Goal: Transaction & Acquisition: Purchase product/service

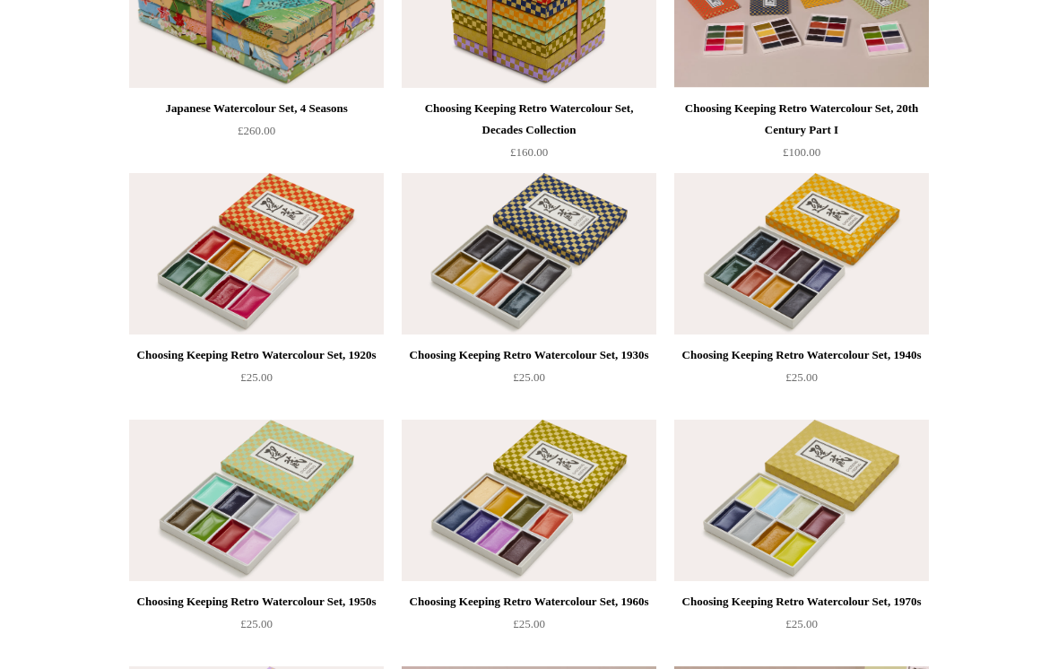
scroll to position [801, 0]
click at [882, 430] on img at bounding box center [801, 499] width 255 height 161
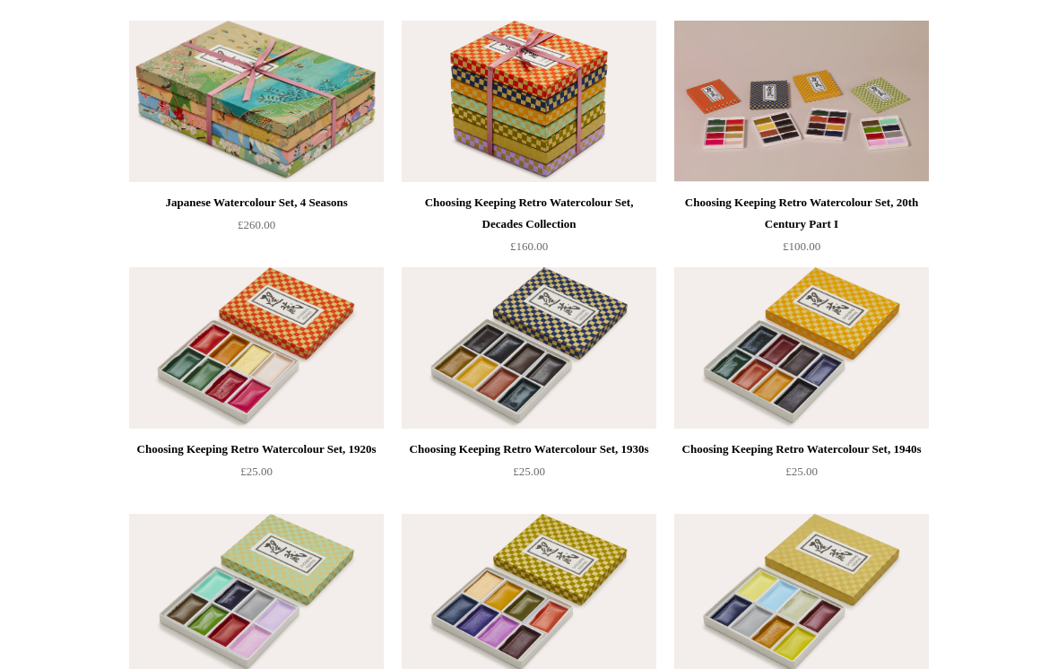
scroll to position [706, 0]
click at [233, 439] on div "Choosing Keeping Retro Watercolour Set, 1920s" at bounding box center [257, 450] width 246 height 22
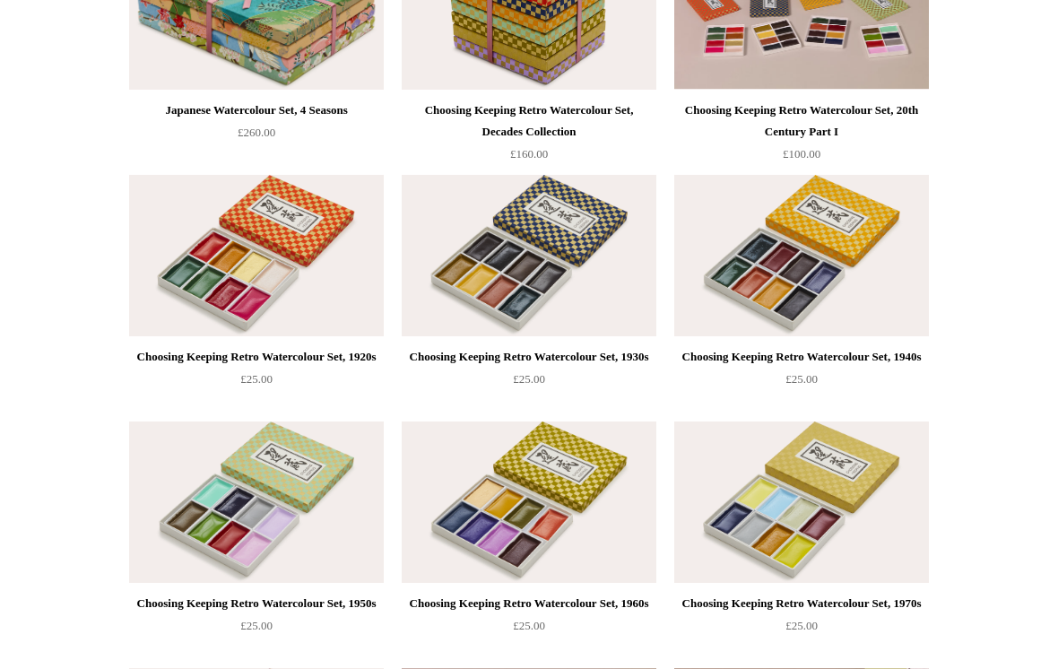
scroll to position [846, 0]
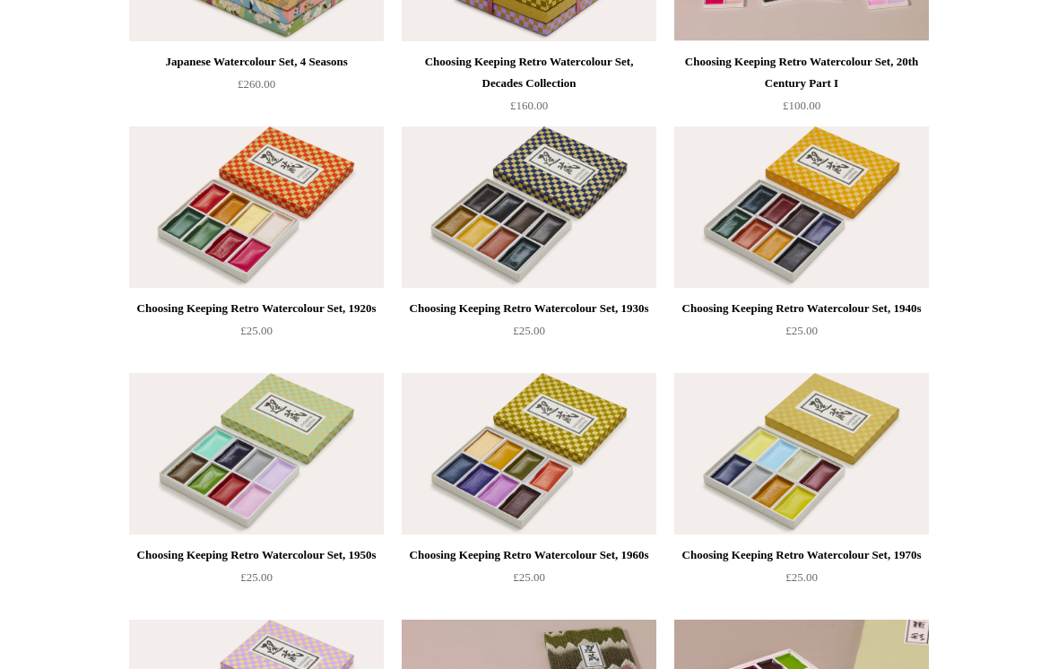
click at [521, 320] on div "Choosing Keeping Retro Watercolour Set, 1930s" at bounding box center [529, 310] width 246 height 22
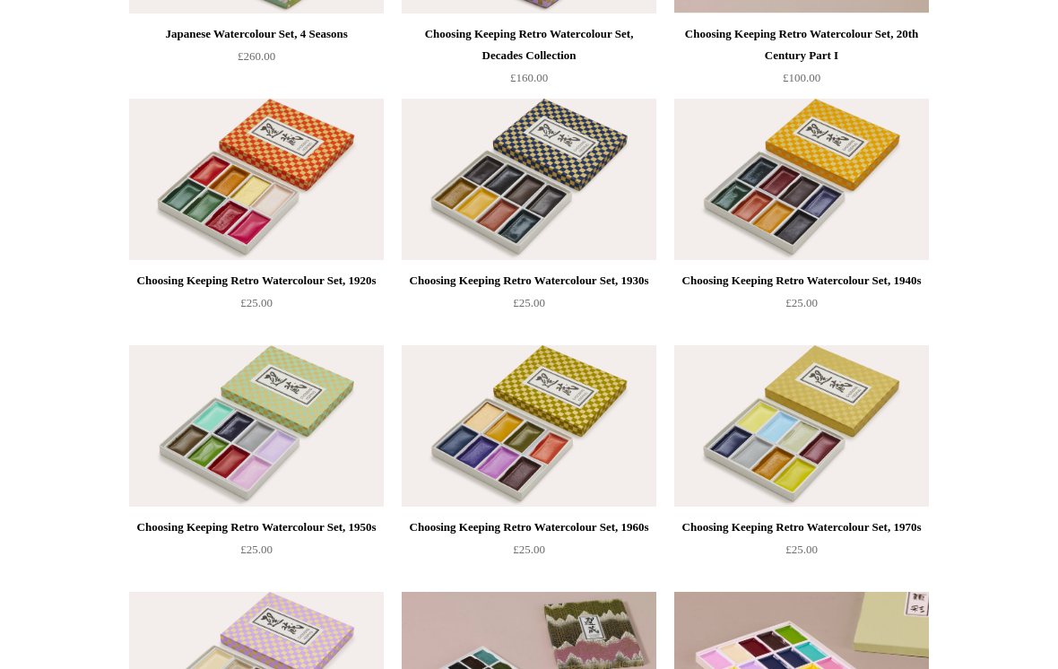
click at [883, 274] on div "Choosing Keeping Retro Watercolour Set, 1940s" at bounding box center [802, 281] width 246 height 22
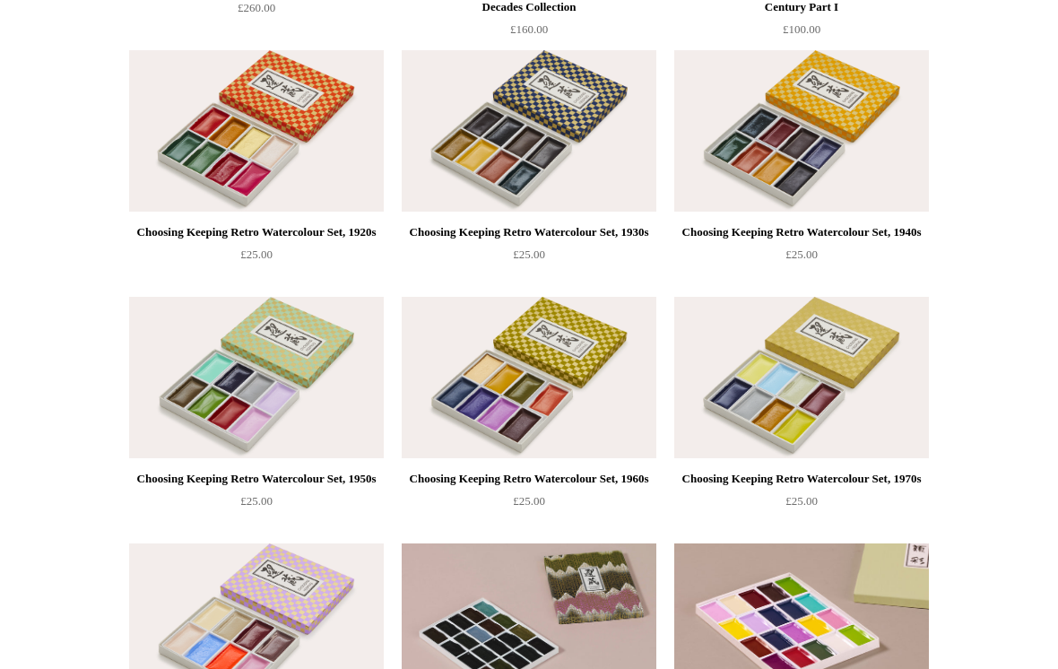
scroll to position [932, 0]
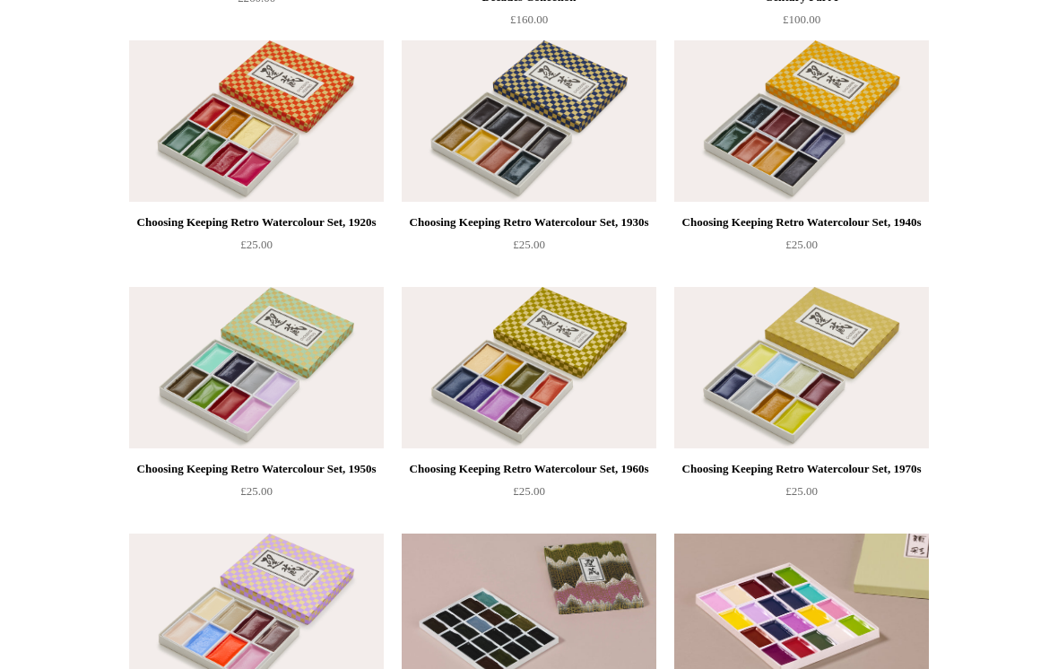
click at [246, 481] on div "Choosing Keeping Retro Watercolour Set, 1950s" at bounding box center [257, 470] width 246 height 22
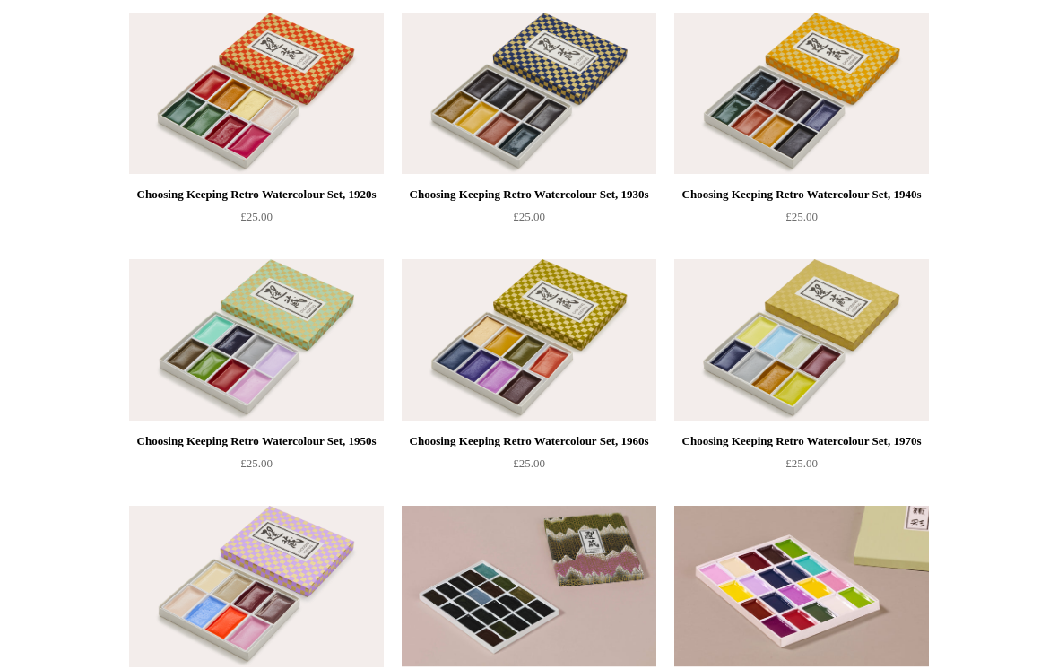
click at [449, 444] on div "Choosing Keeping Retro Watercolour Set, 1960s" at bounding box center [529, 441] width 246 height 22
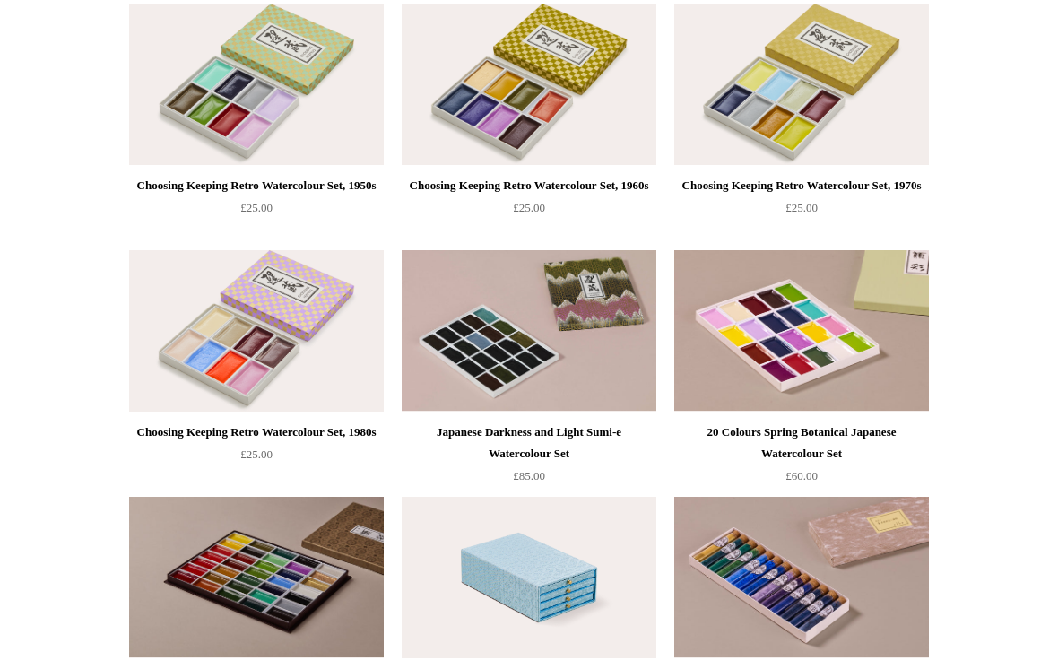
scroll to position [1217, 0]
click at [209, 377] on img at bounding box center [256, 329] width 255 height 161
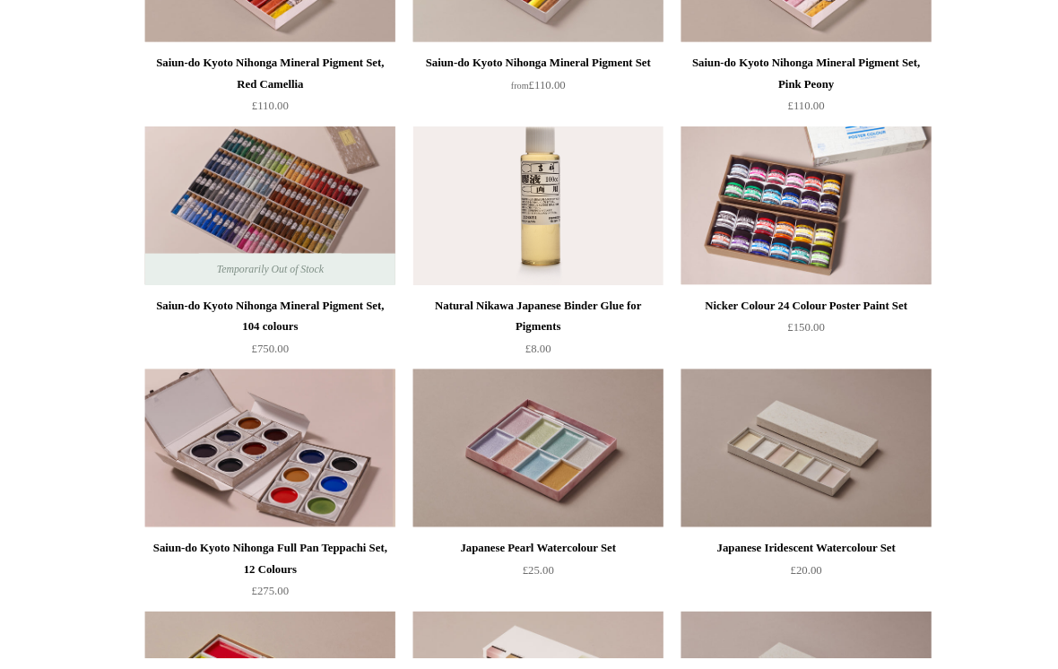
scroll to position [2134, 0]
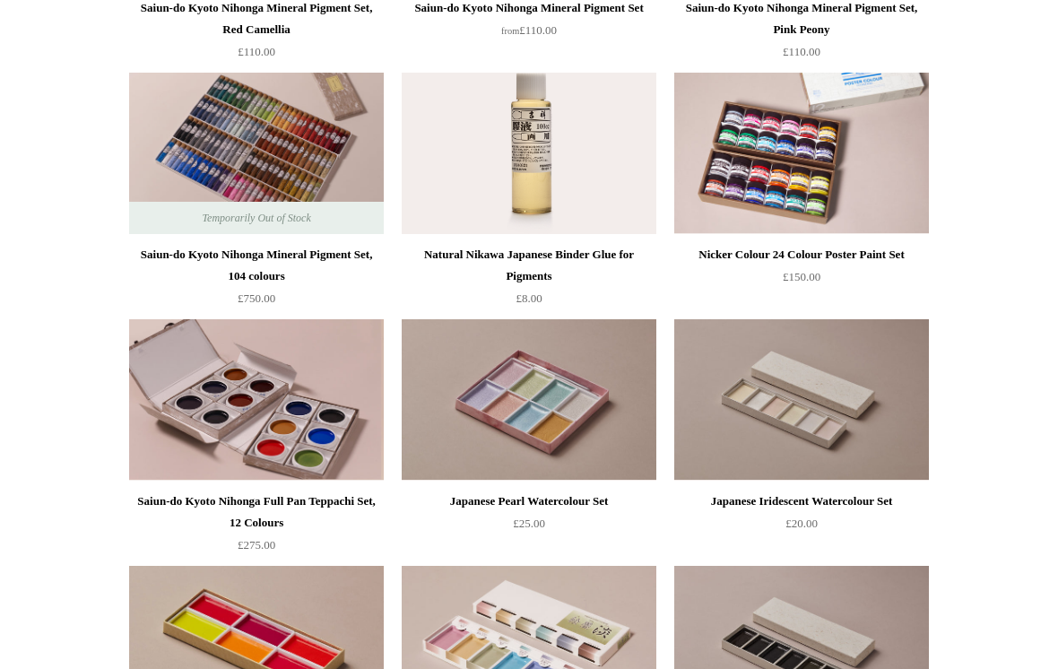
click at [229, 388] on img at bounding box center [256, 399] width 255 height 161
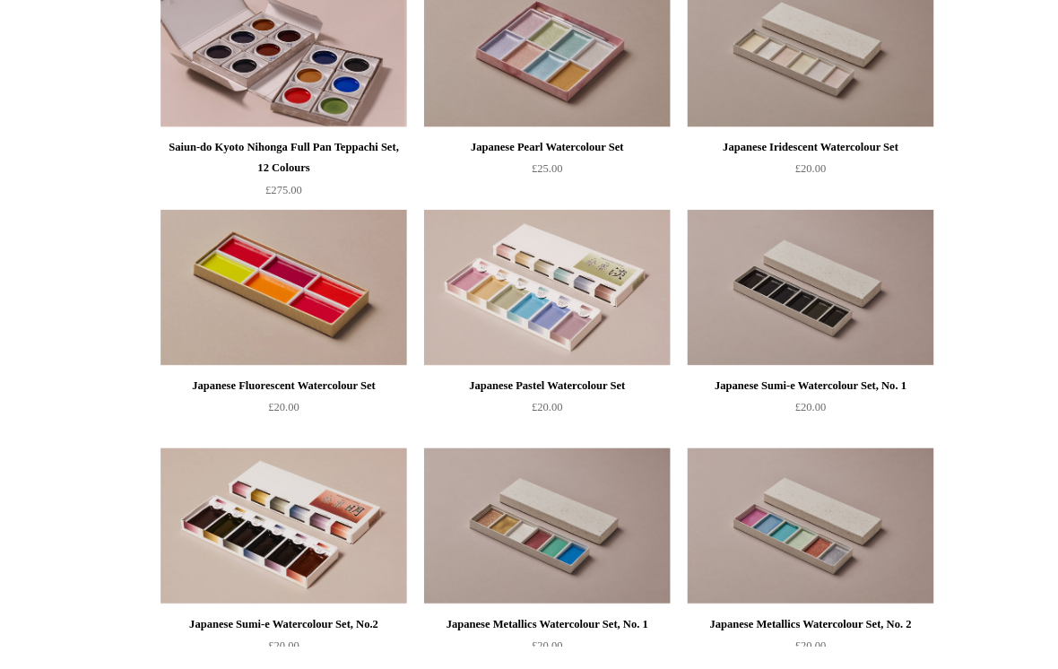
scroll to position [2613, 0]
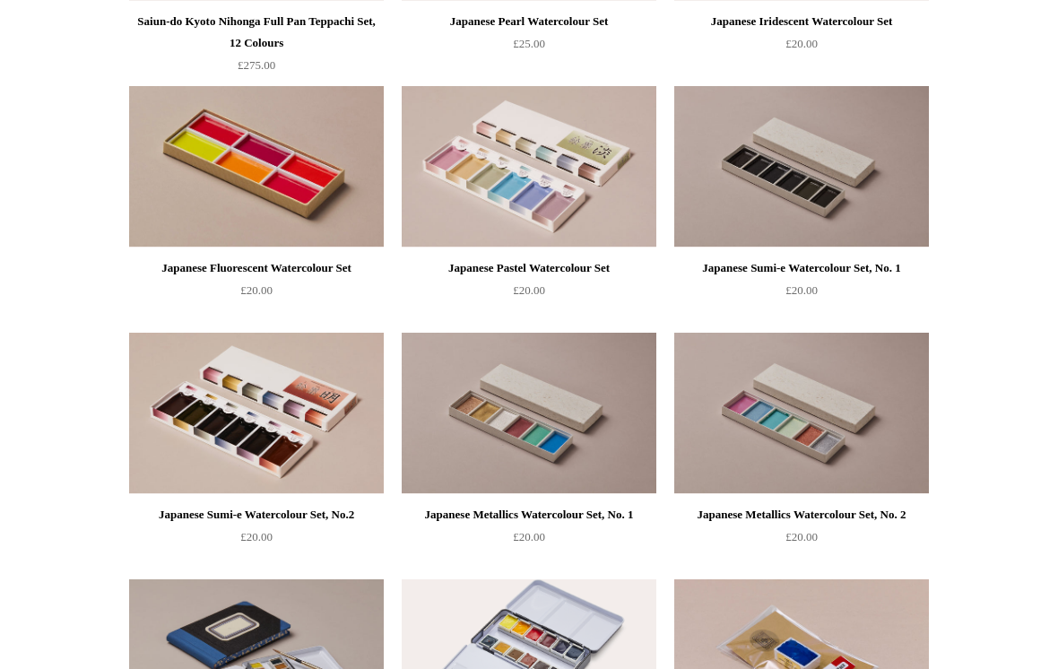
click at [246, 488] on img at bounding box center [256, 413] width 255 height 161
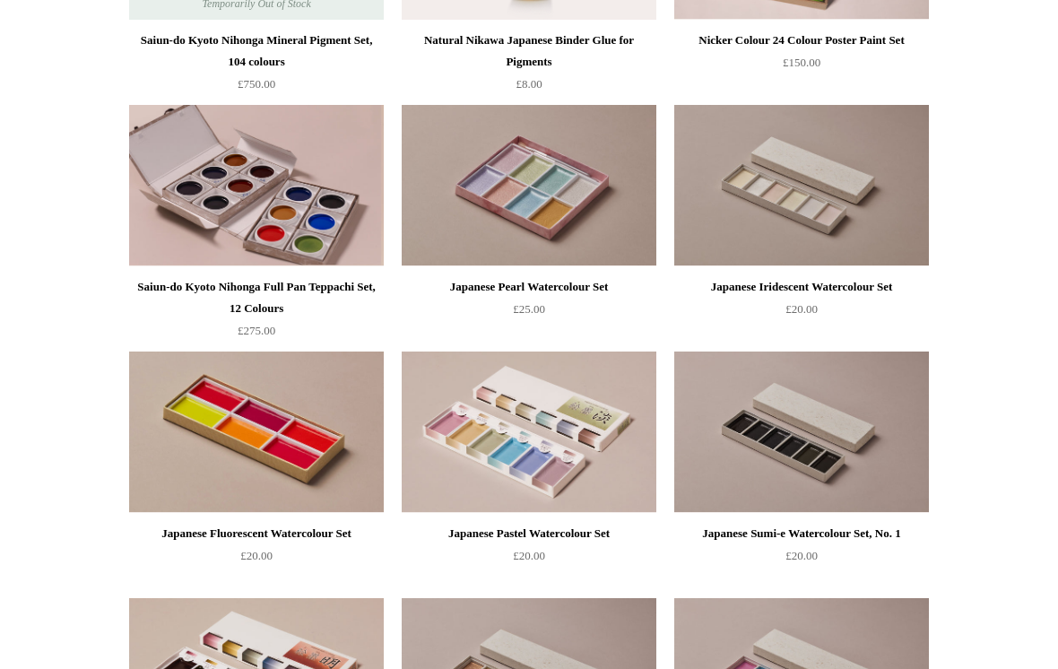
scroll to position [2347, 0]
click at [880, 415] on img at bounding box center [801, 432] width 255 height 161
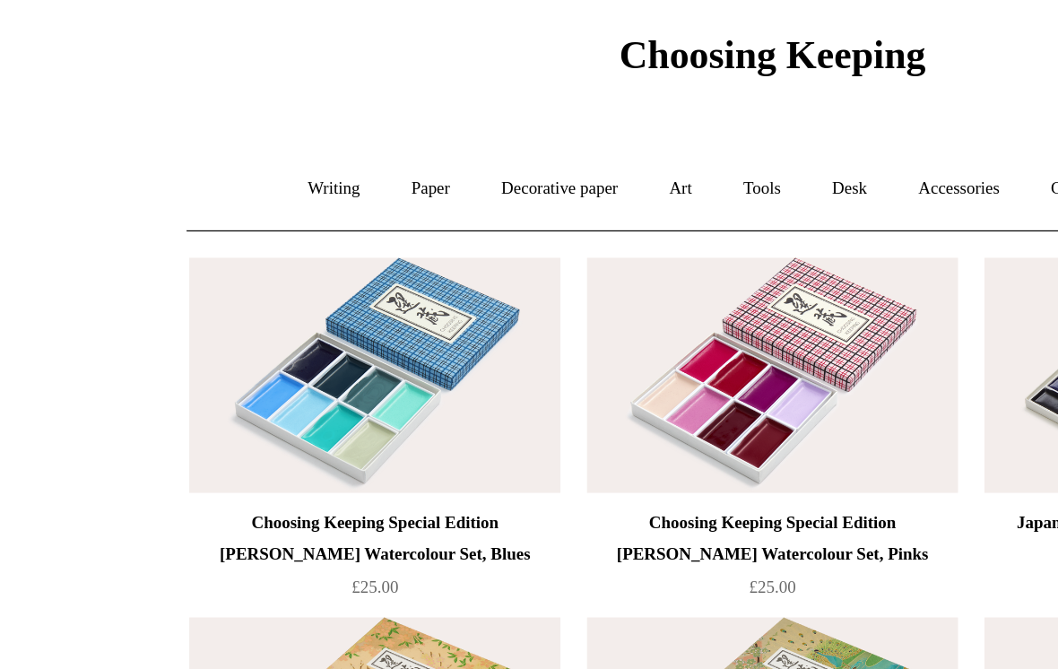
scroll to position [0, 0]
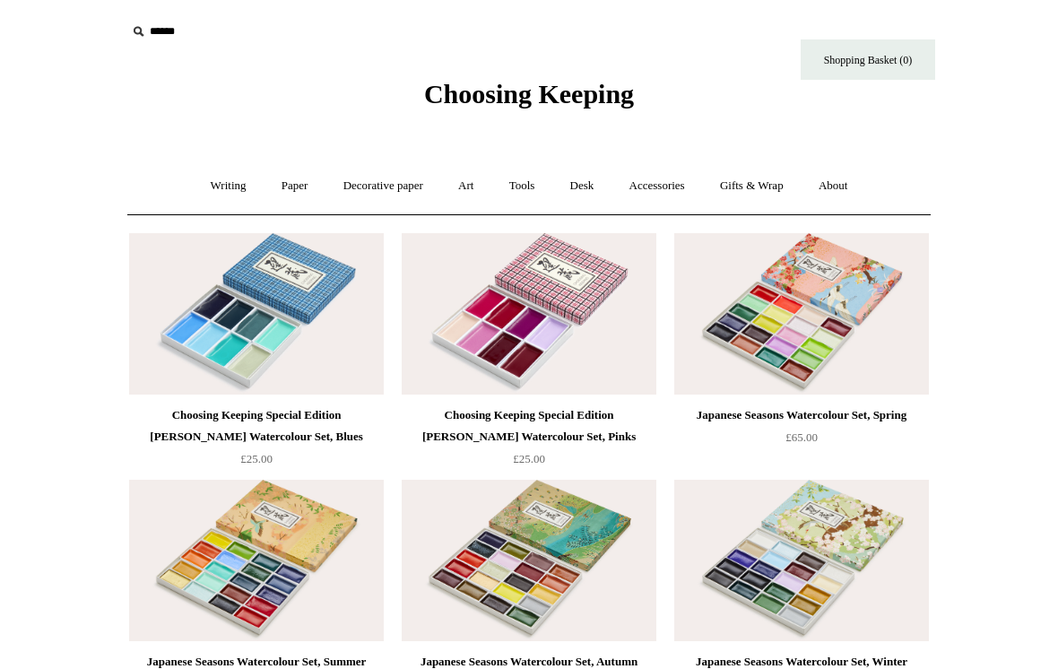
click at [880, 57] on link "Shopping Basket (0)" at bounding box center [868, 59] width 135 height 40
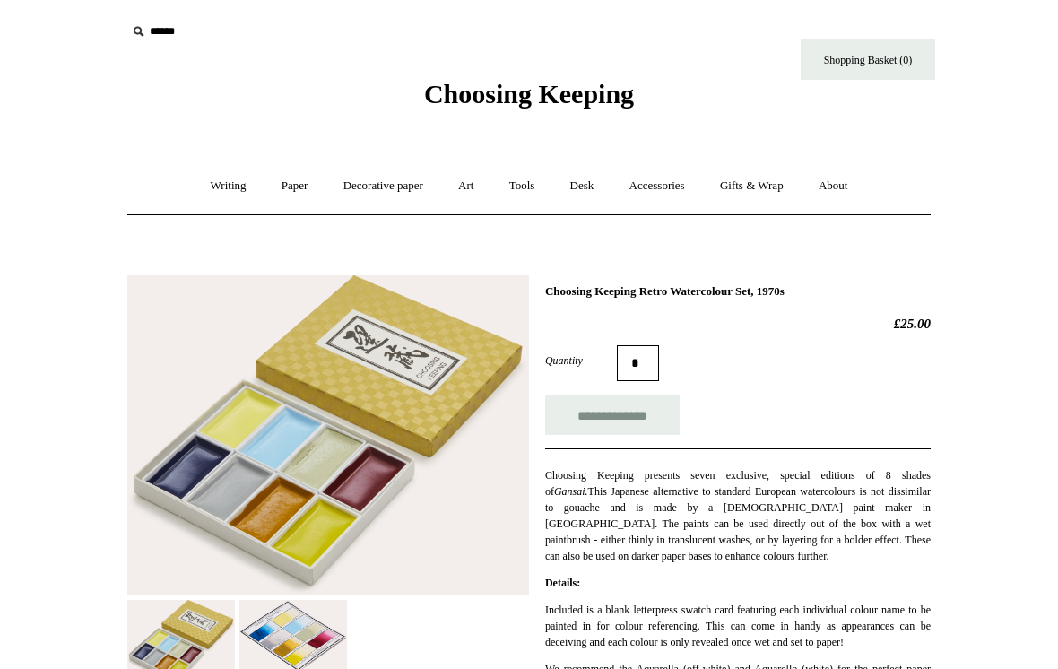
click at [609, 417] on input "**********" at bounding box center [612, 415] width 135 height 40
type input "**********"
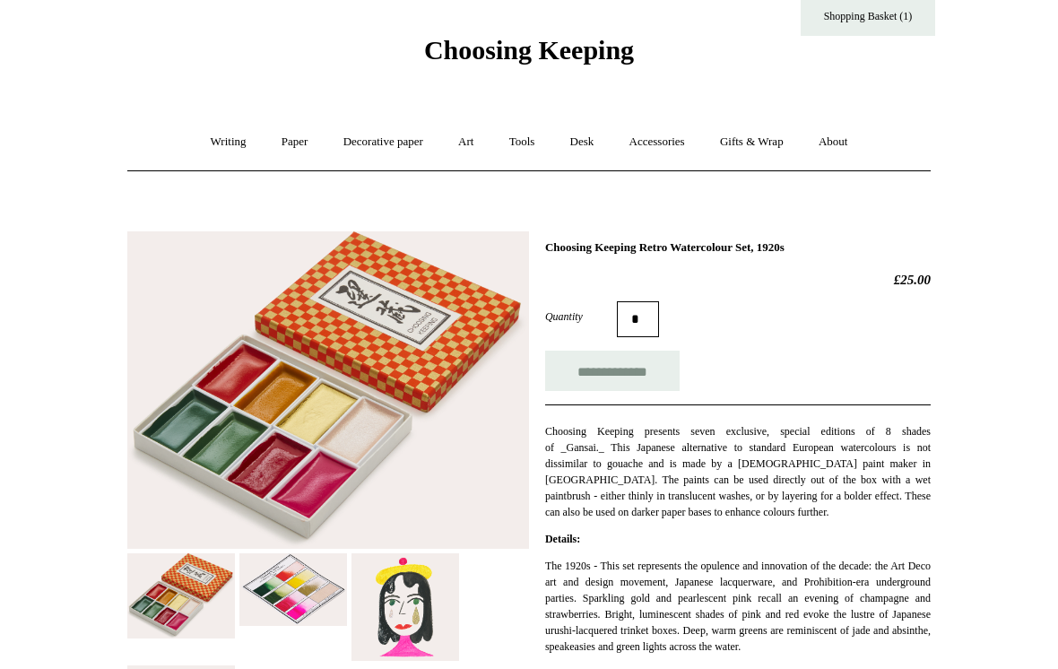
scroll to position [1, 0]
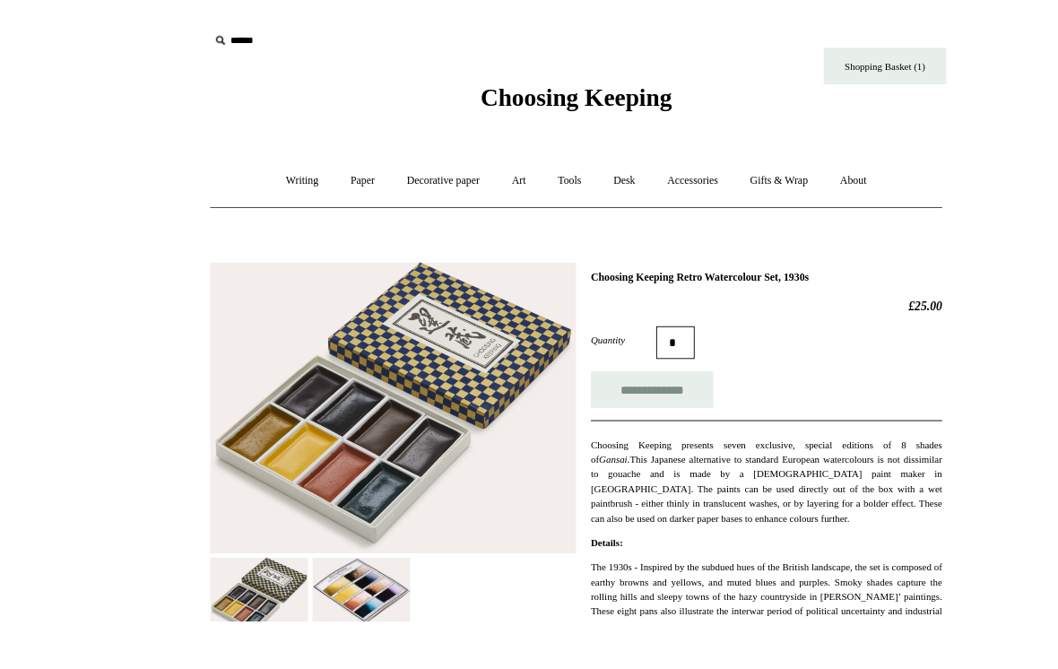
scroll to position [220, 0]
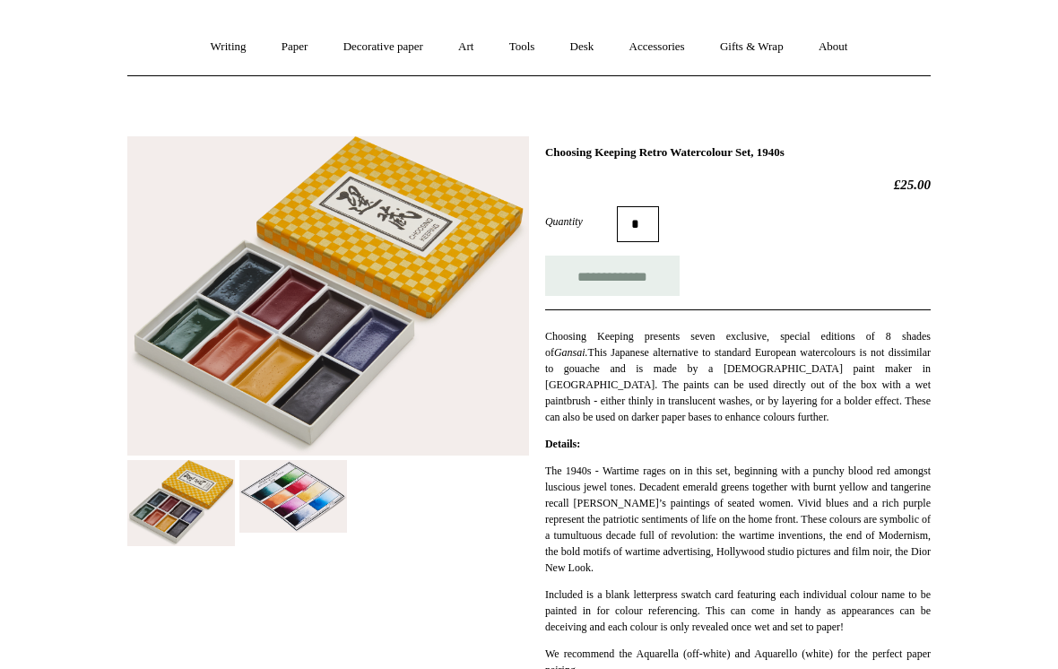
scroll to position [110, 0]
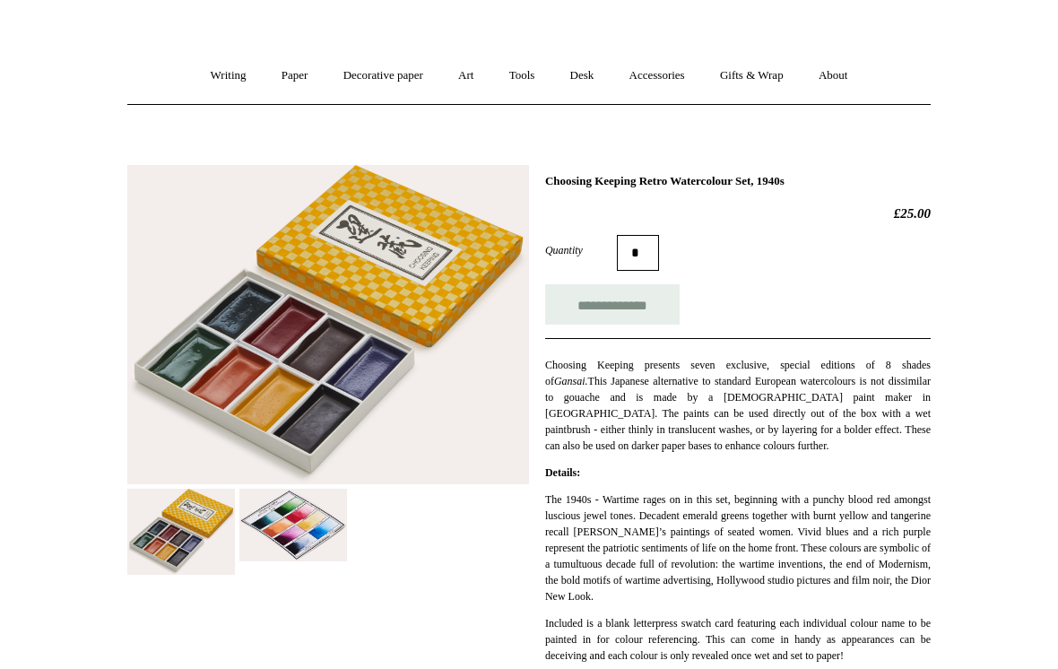
click at [674, 296] on input "**********" at bounding box center [612, 304] width 135 height 40
type input "**********"
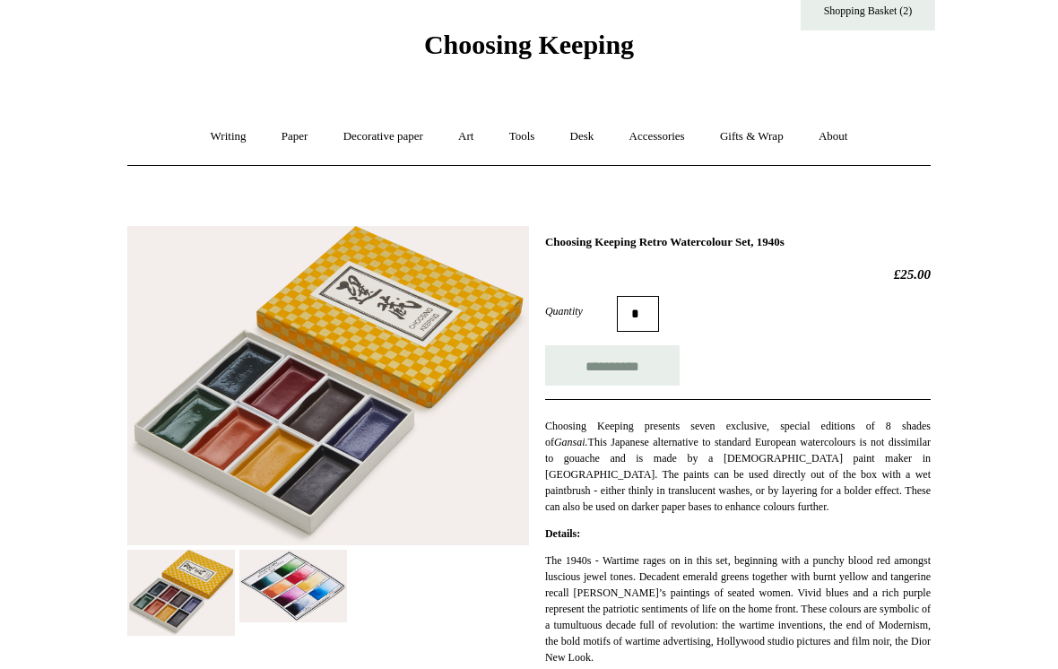
scroll to position [0, 0]
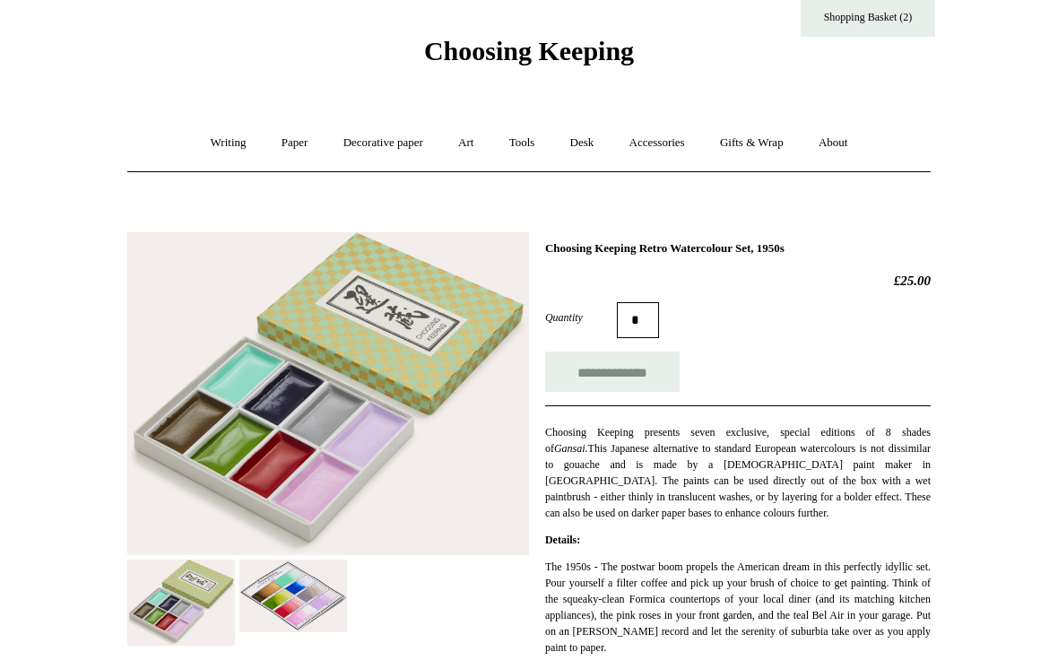
scroll to position [39, 0]
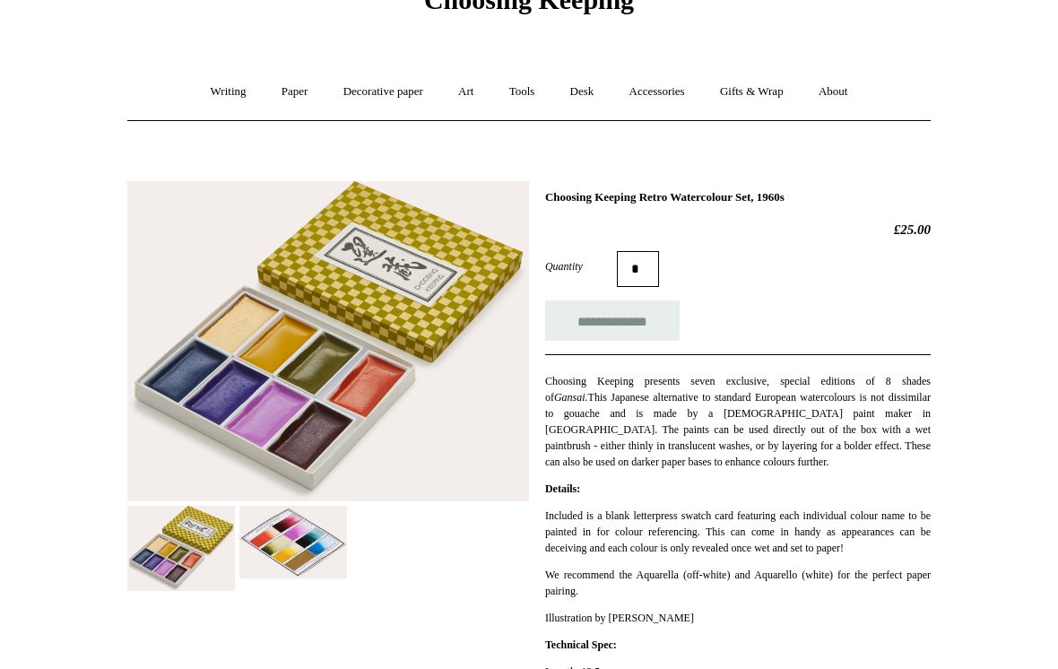
scroll to position [87, 0]
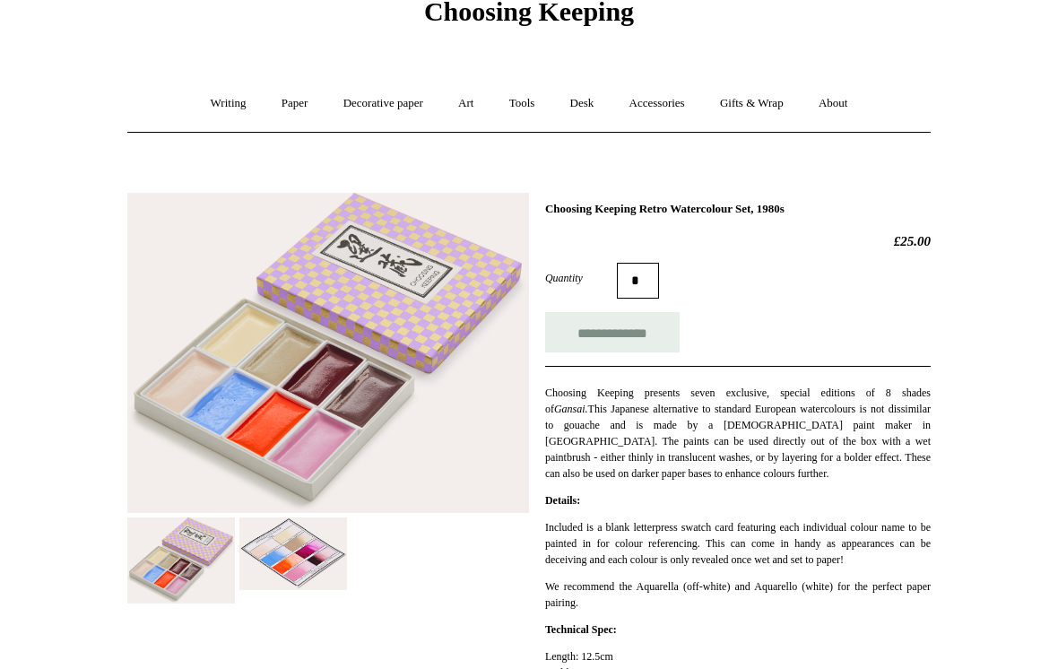
scroll to position [64, 0]
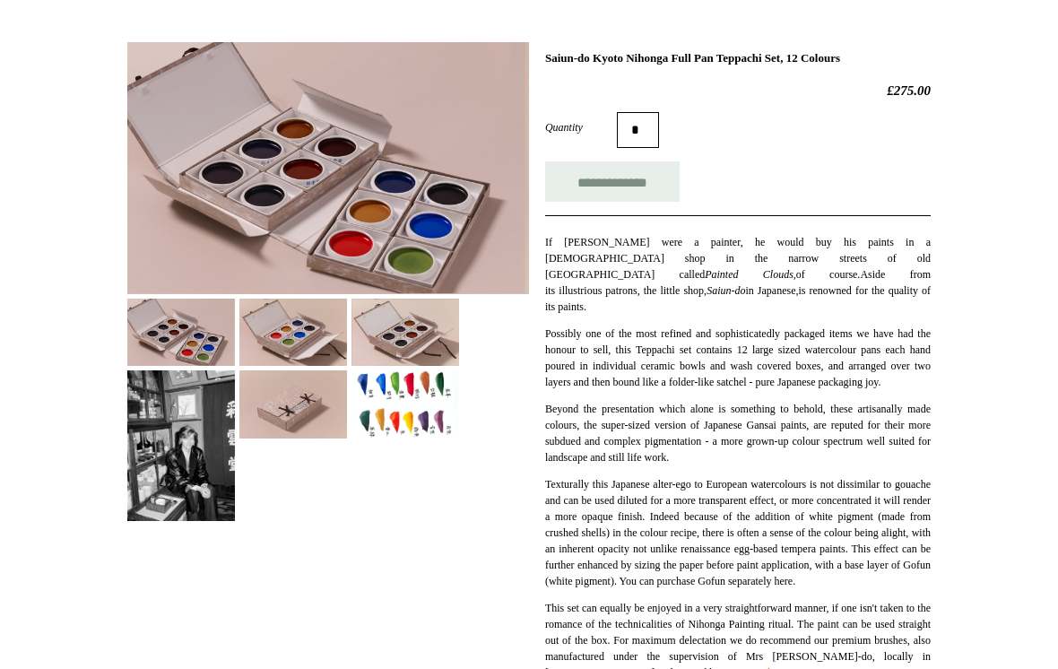
scroll to position [245, 0]
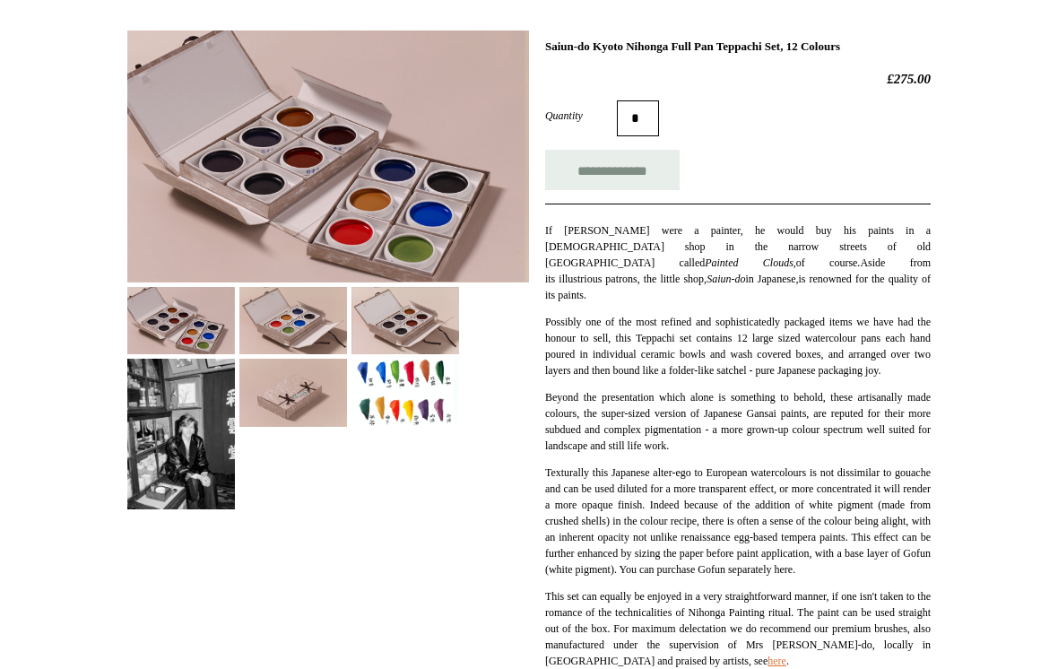
click at [278, 409] on img at bounding box center [293, 392] width 108 height 67
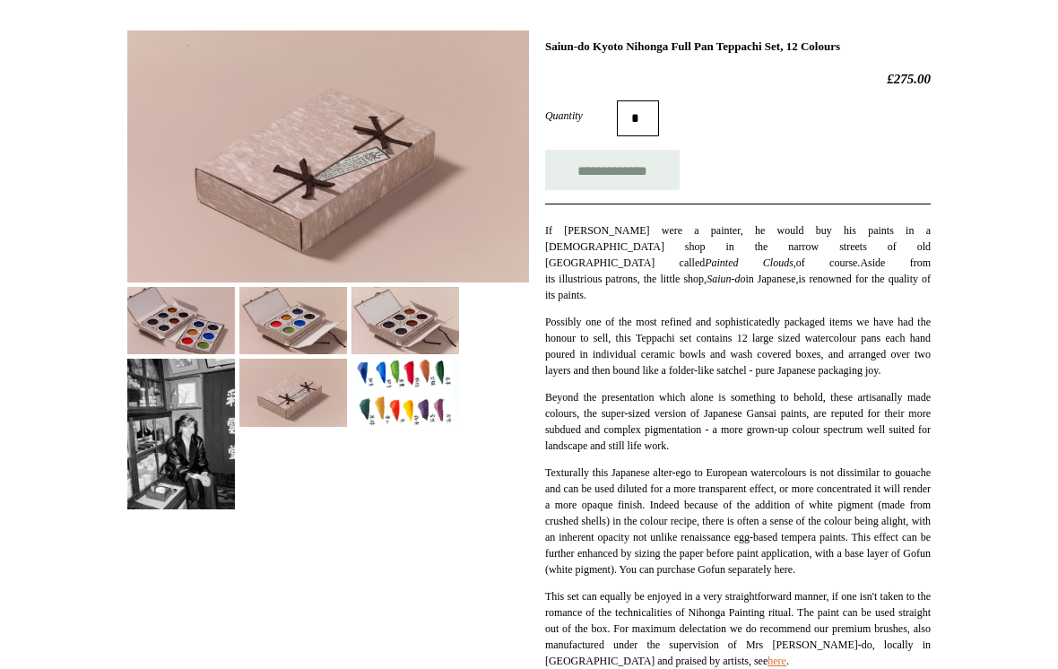
click at [162, 460] on img at bounding box center [181, 434] width 108 height 150
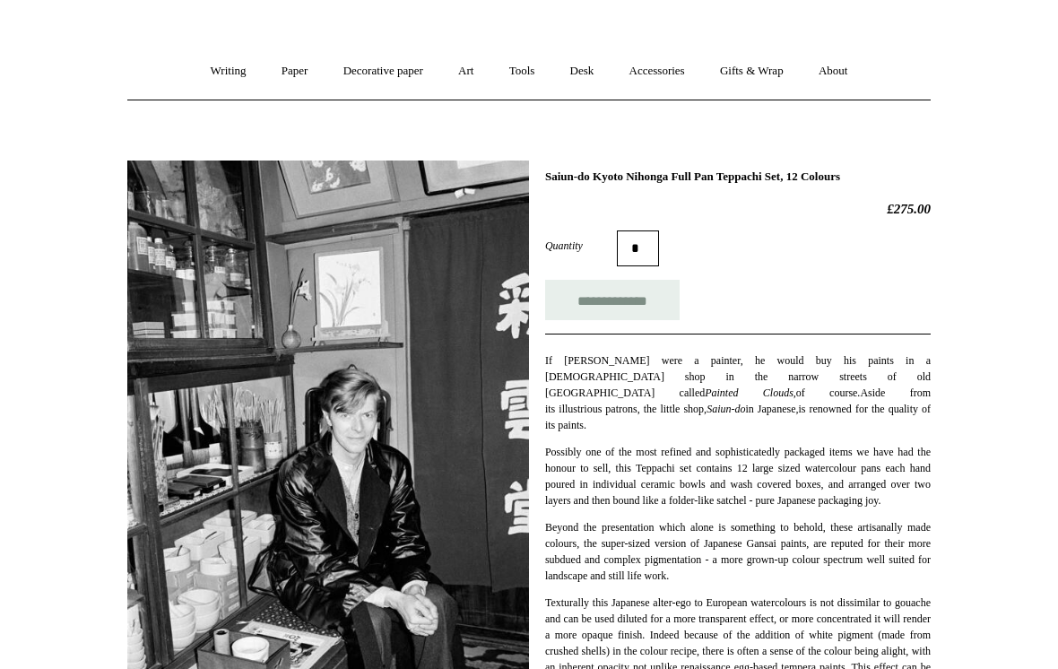
scroll to position [85, 0]
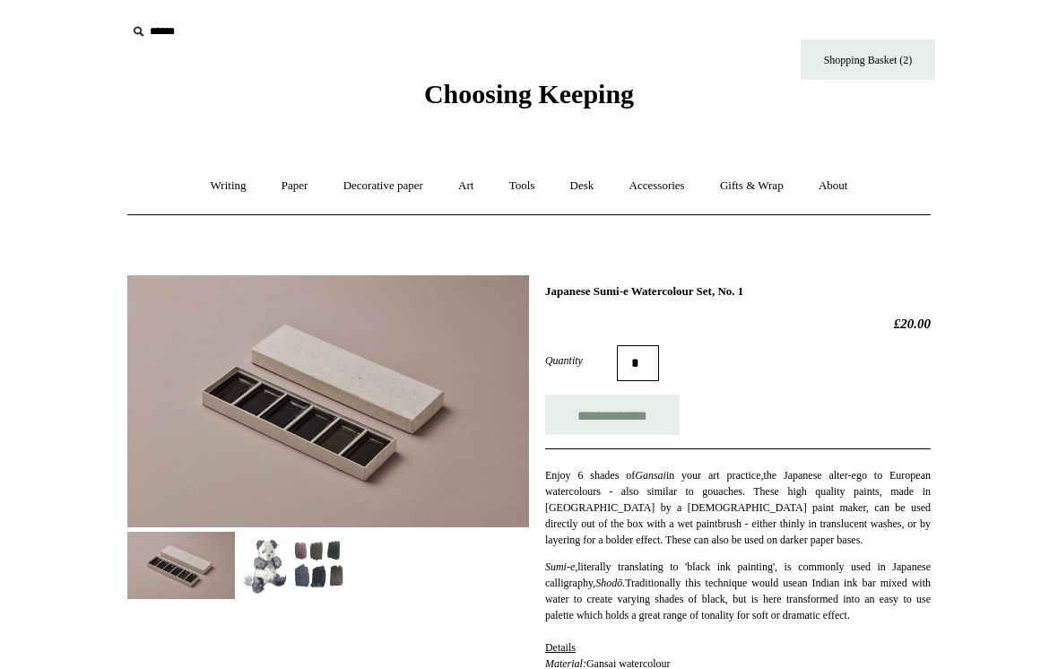
click at [308, 570] on img at bounding box center [293, 565] width 108 height 67
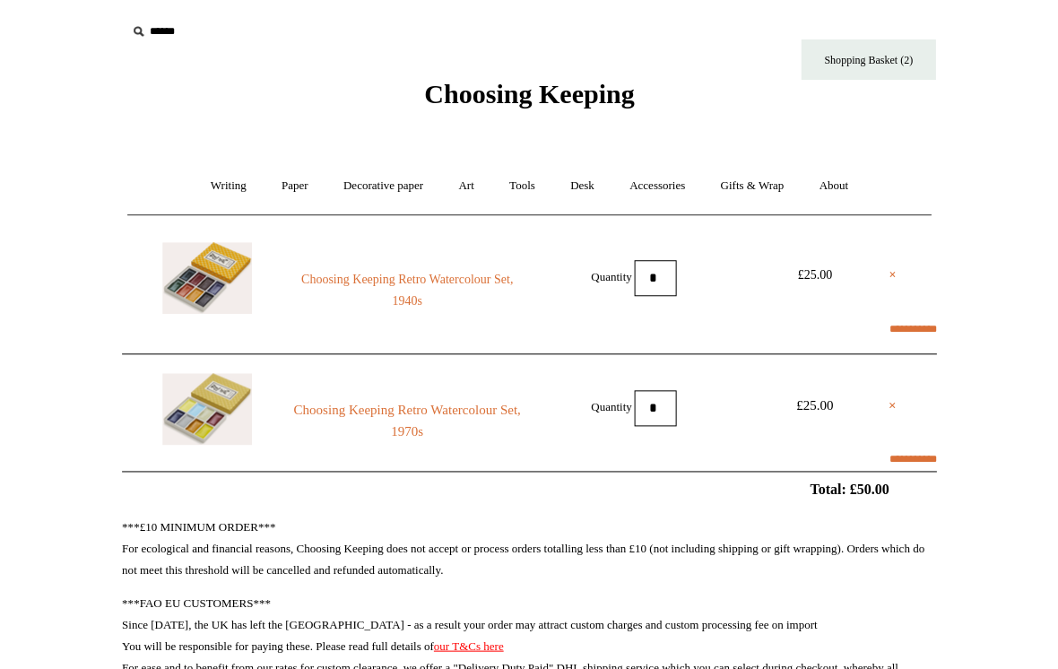
select select "*******"
type input "****"
click at [207, 276] on img at bounding box center [207, 278] width 90 height 72
click at [894, 273] on link "×" at bounding box center [892, 276] width 7 height 22
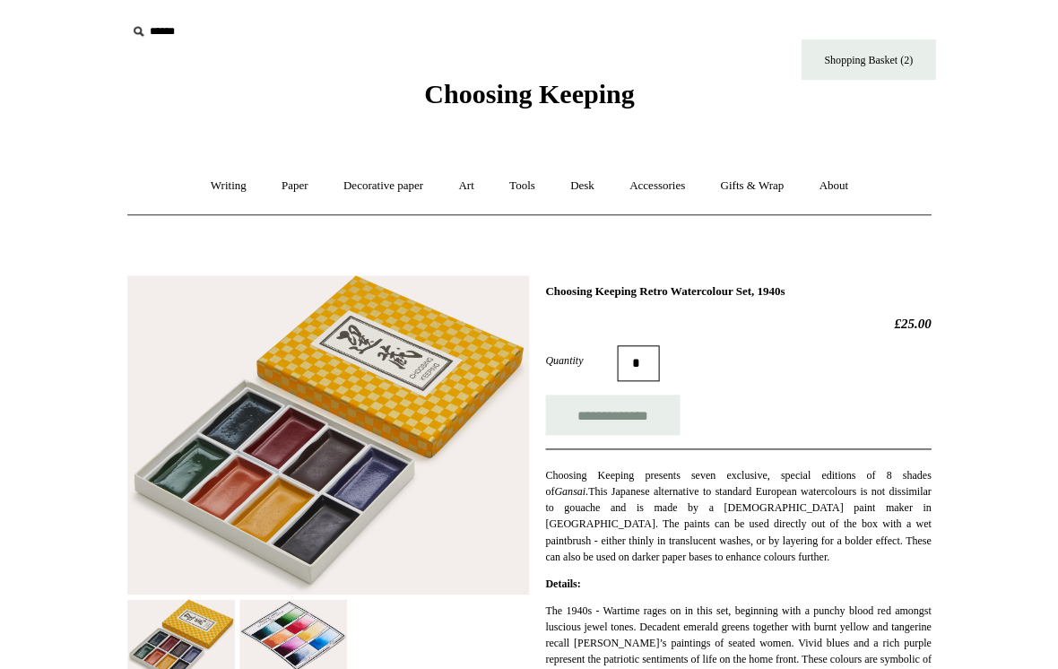
click at [285, 623] on img at bounding box center [293, 635] width 108 height 73
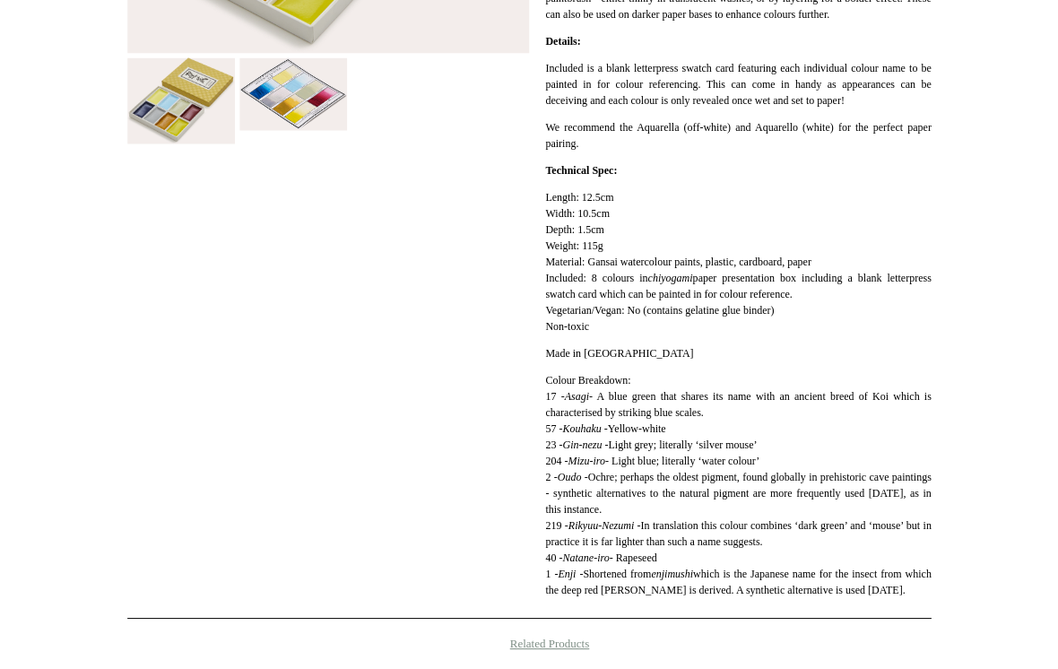
scroll to position [514, 0]
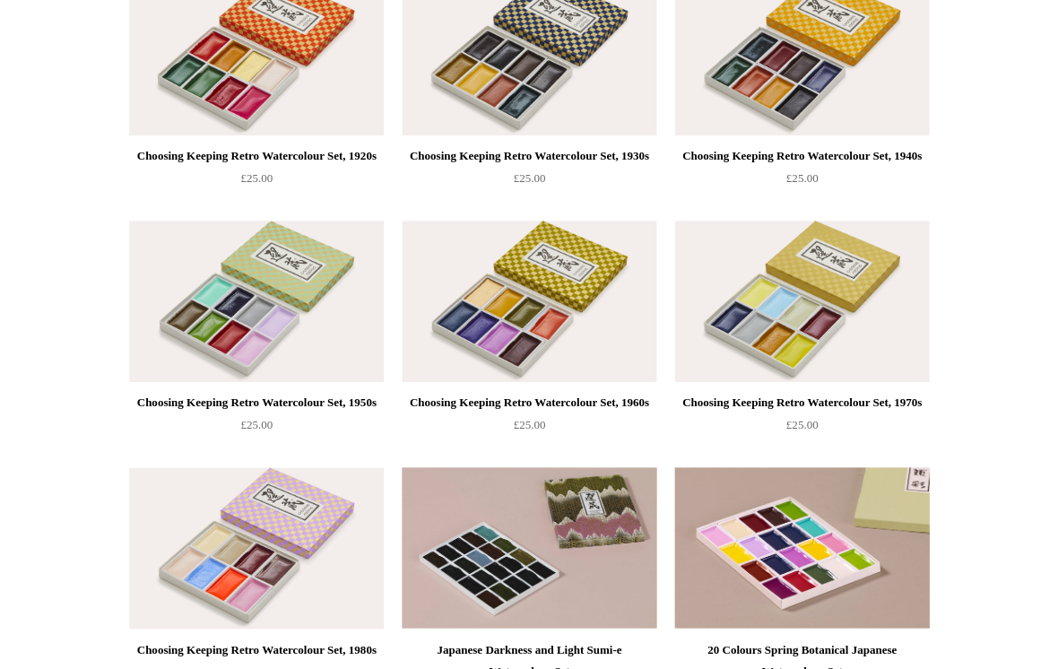
scroll to position [1030, 0]
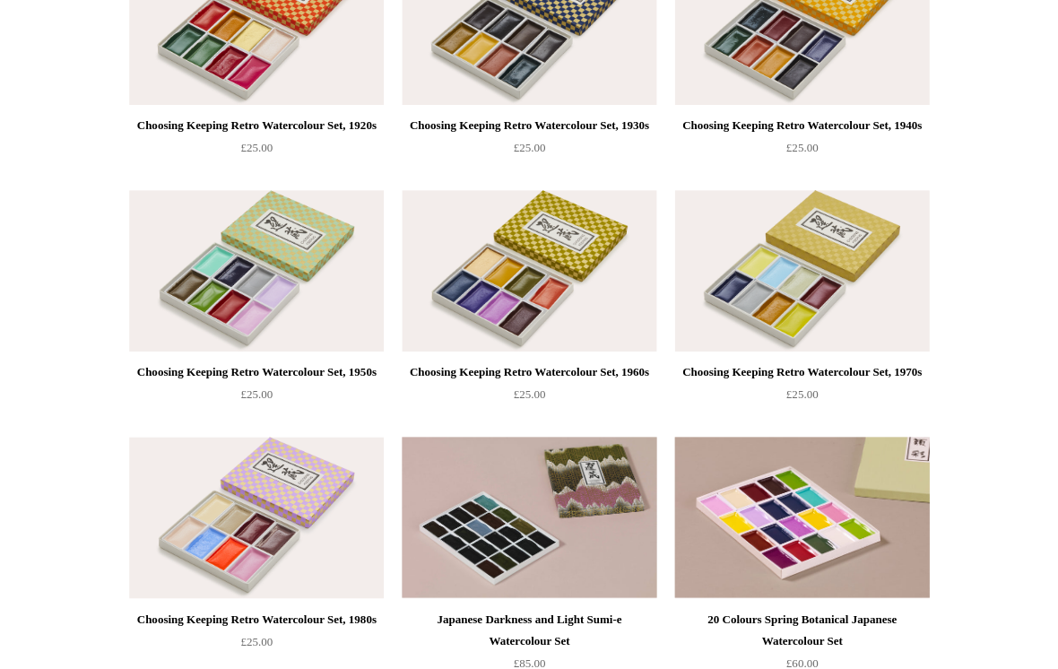
click at [500, 314] on img at bounding box center [529, 270] width 255 height 161
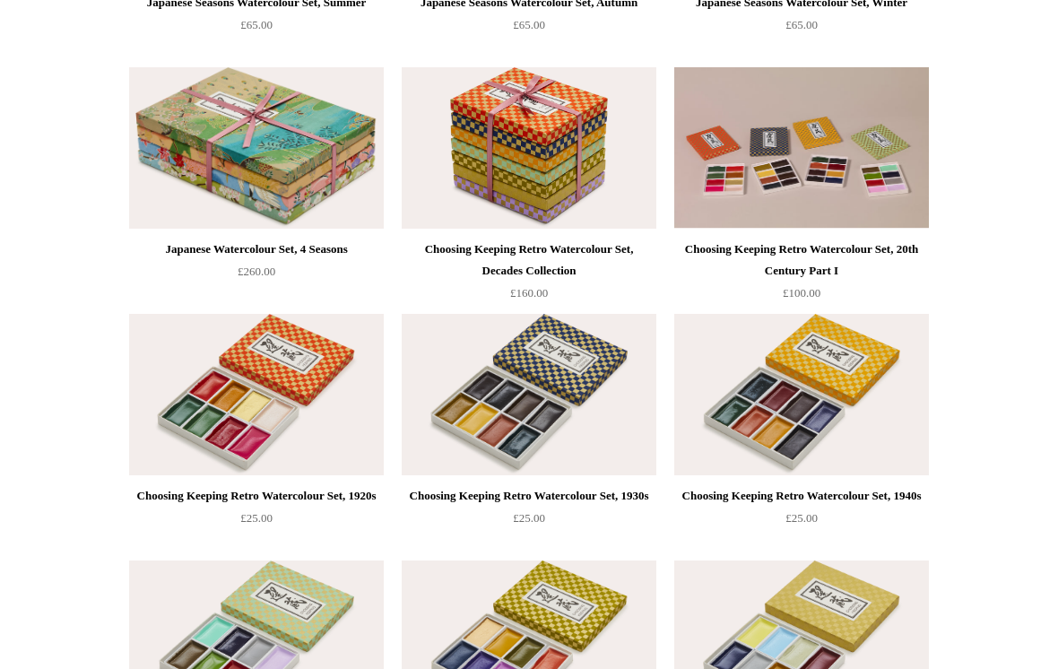
scroll to position [663, 0]
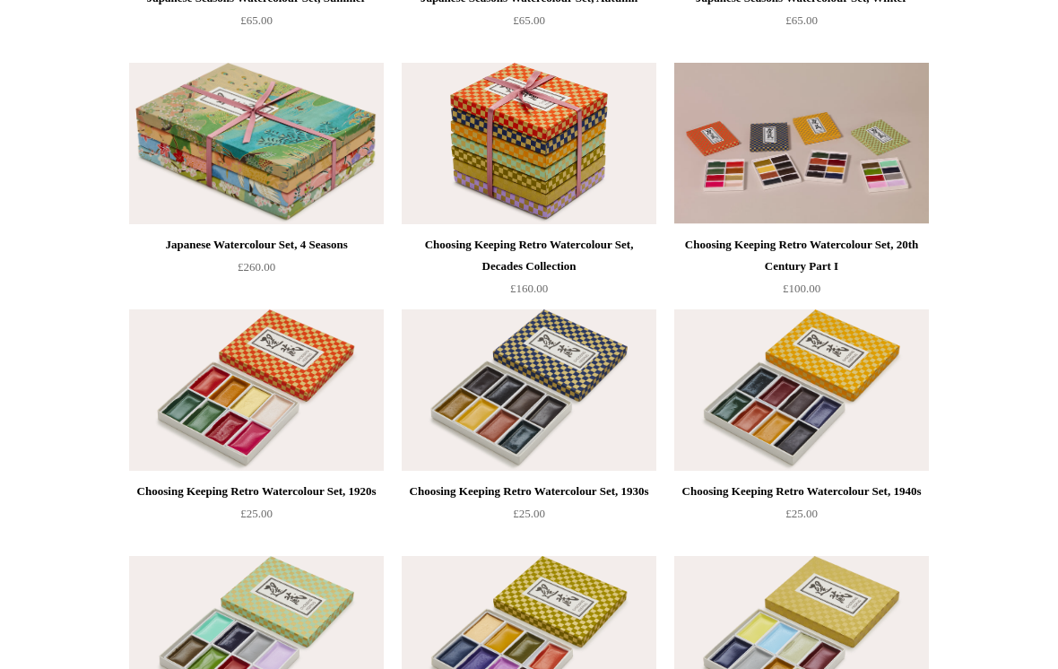
click at [857, 389] on img at bounding box center [801, 390] width 255 height 161
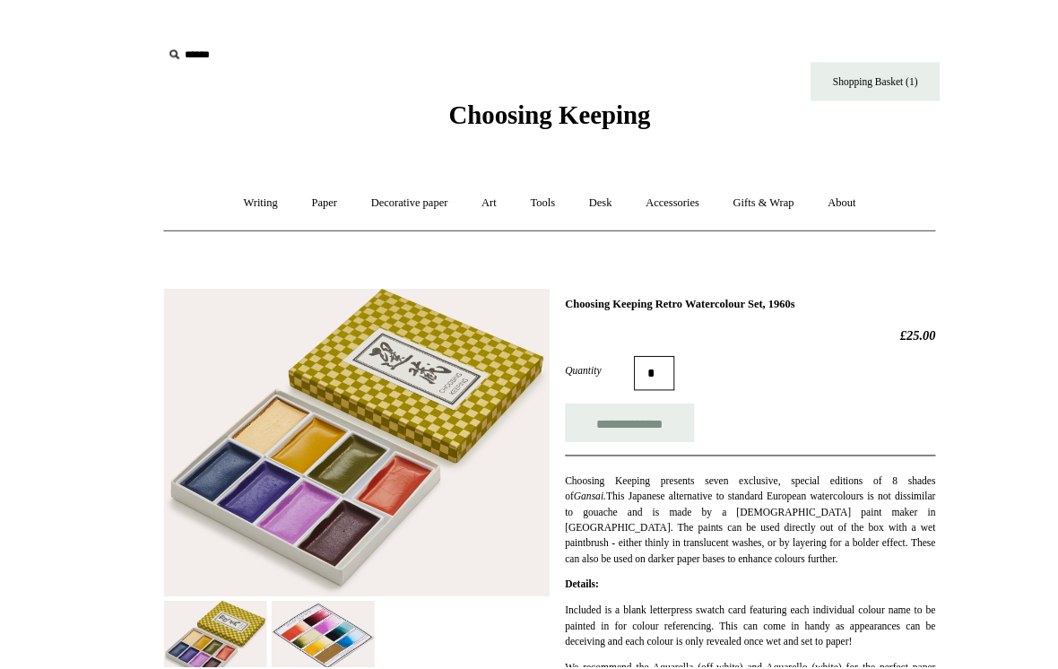
scroll to position [130, 0]
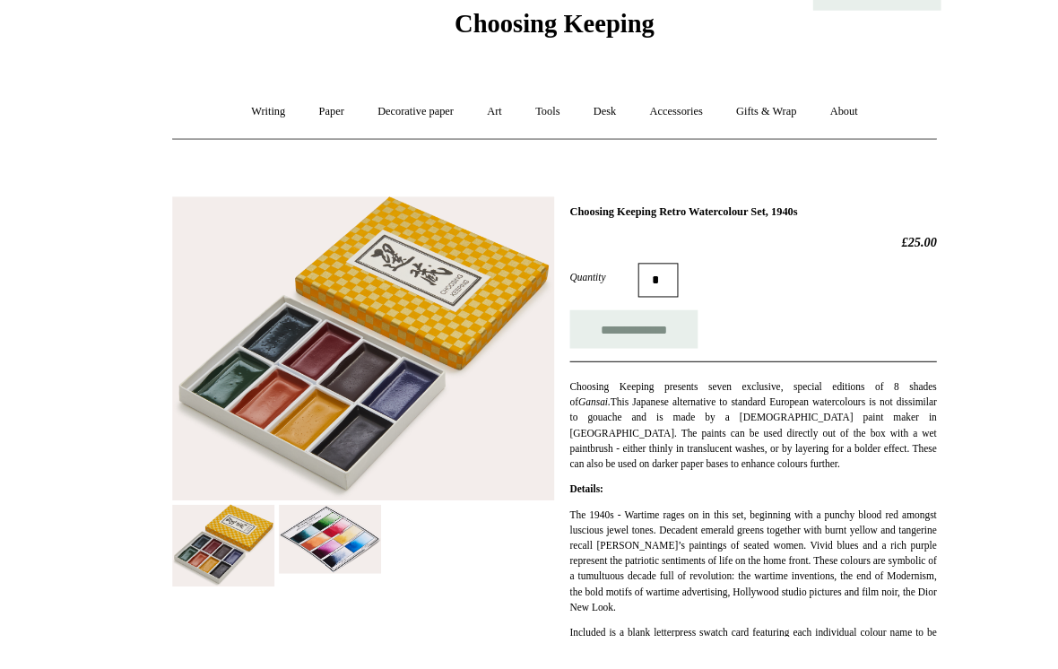
scroll to position [182, 0]
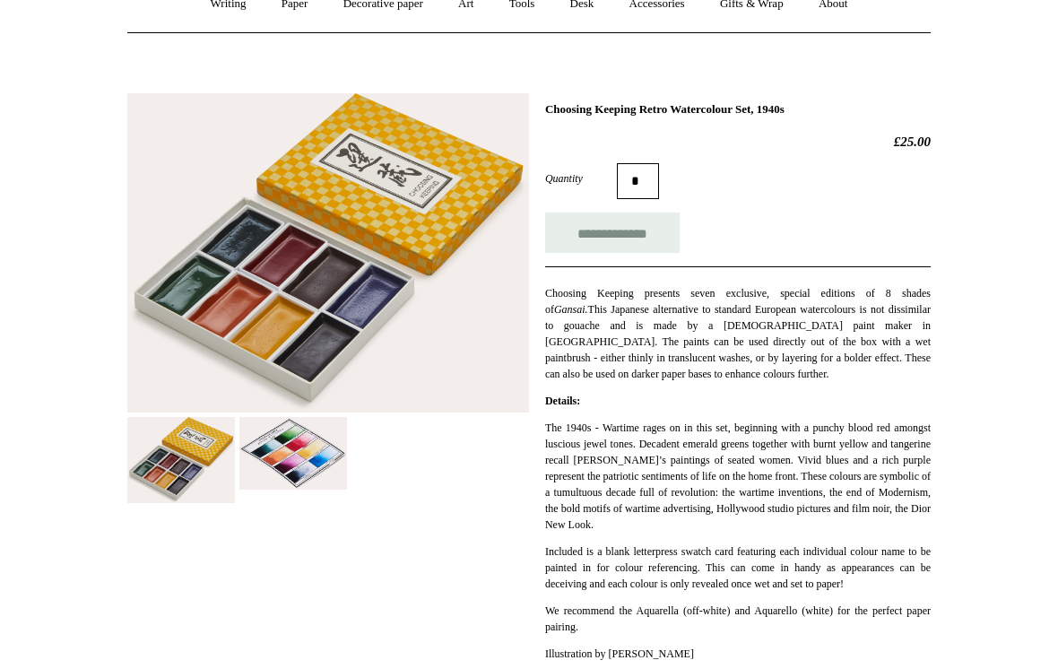
click at [588, 243] on input "**********" at bounding box center [612, 233] width 135 height 40
type input "**********"
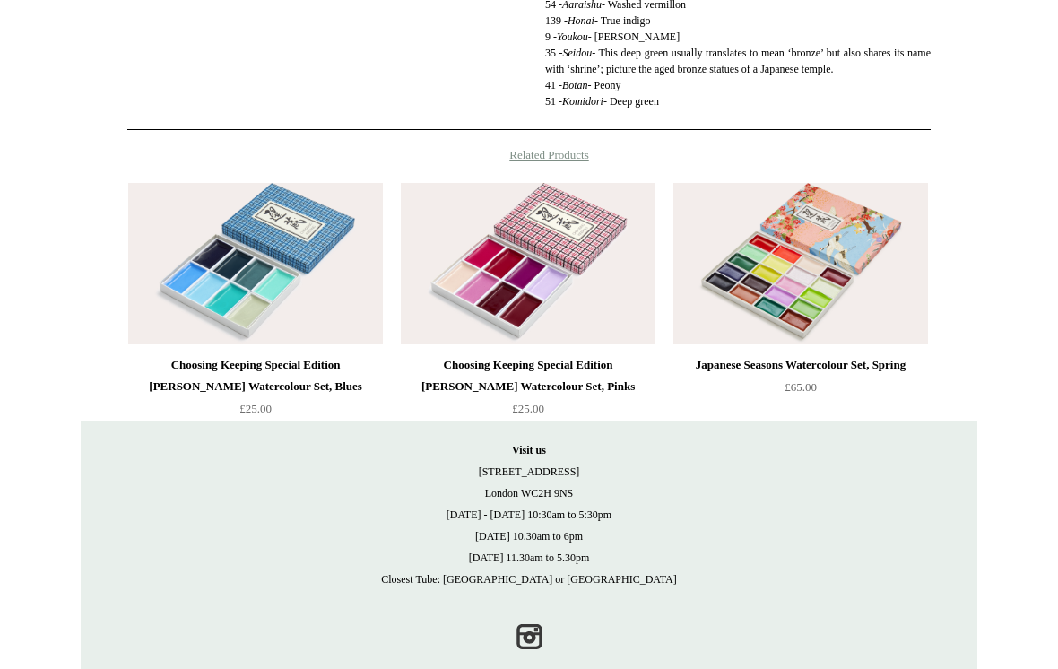
scroll to position [1121, 0]
